Goal: Task Accomplishment & Management: Manage account settings

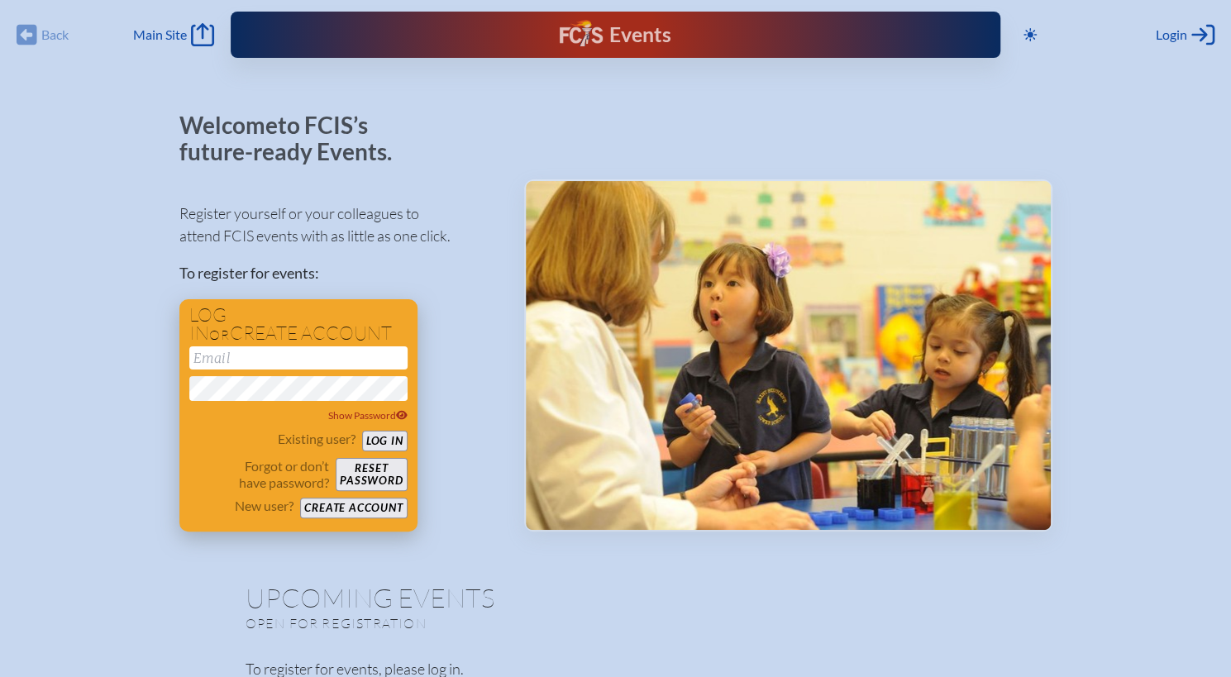
click at [233, 360] on input "email" at bounding box center [298, 357] width 218 height 23
type input "[PERSON_NAME][EMAIL_ADDRESS][DOMAIN_NAME]"
click at [380, 442] on button "Log in" at bounding box center [384, 441] width 45 height 21
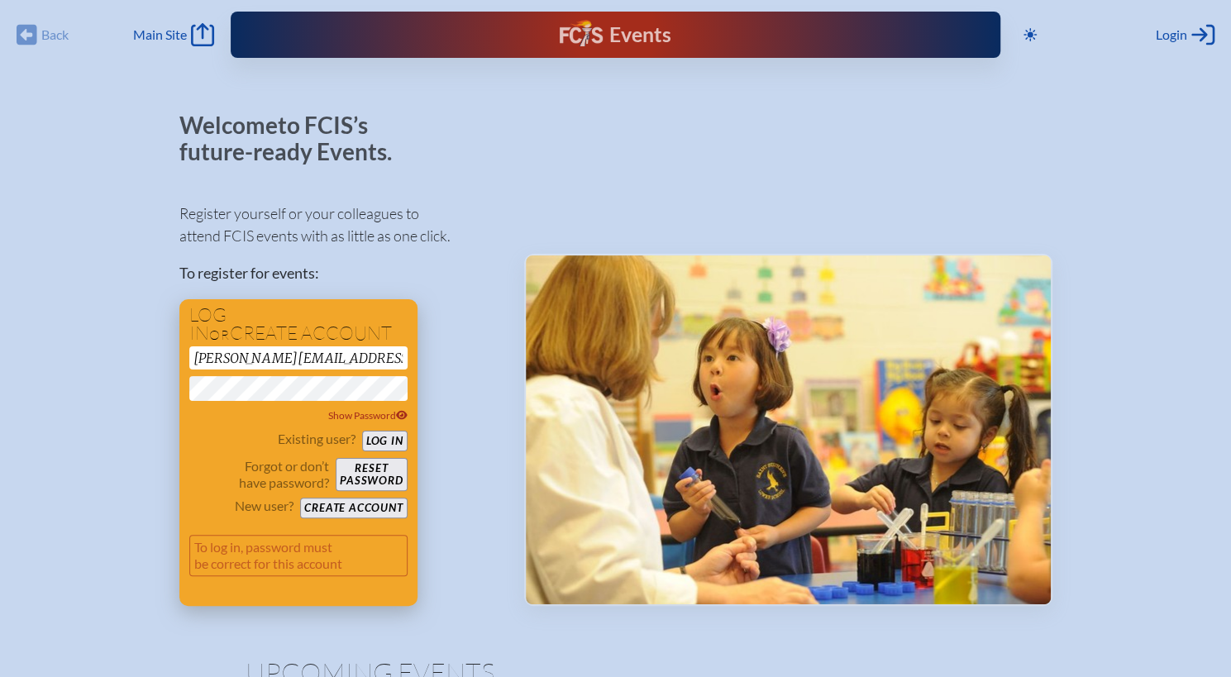
click at [387, 436] on button "Log in" at bounding box center [384, 441] width 45 height 21
click at [354, 415] on span "Show Password" at bounding box center [367, 415] width 79 height 12
click at [394, 439] on button "Log in" at bounding box center [384, 441] width 45 height 21
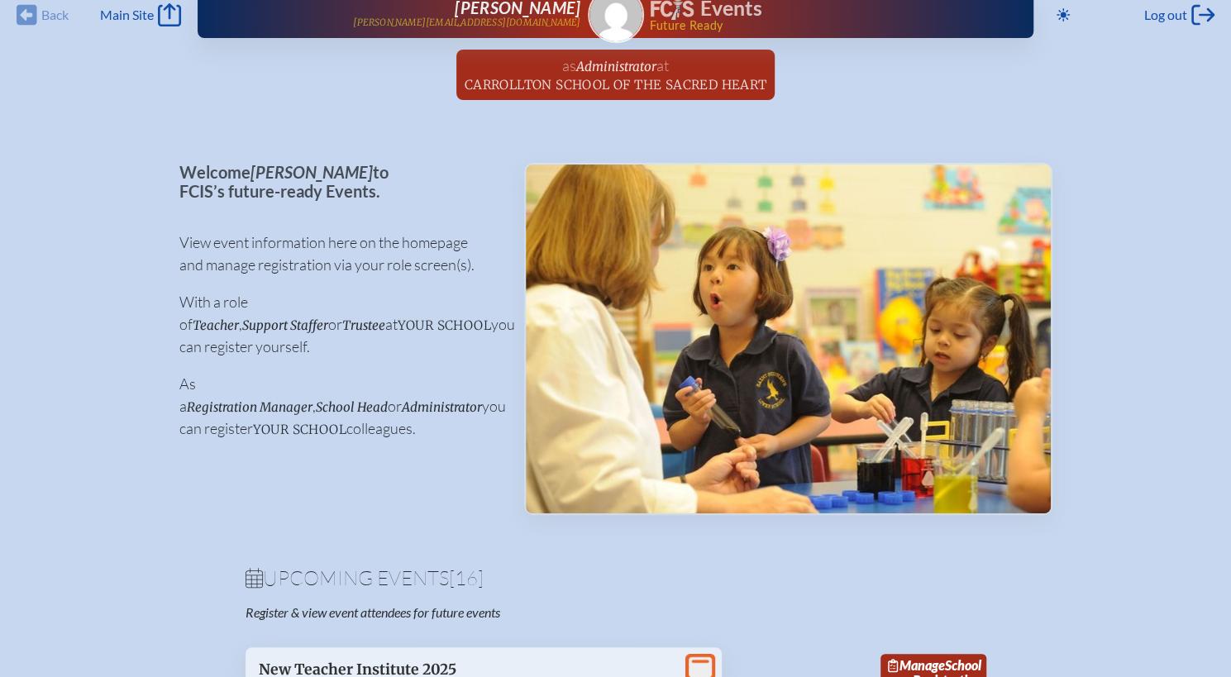
scroll to position [21, 0]
click at [150, 16] on span "Main Site" at bounding box center [127, 14] width 54 height 17
